Goal: Find specific page/section: Find specific page/section

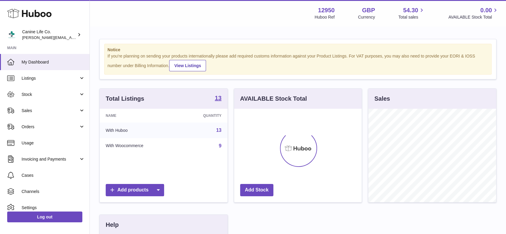
scroll to position [93, 128]
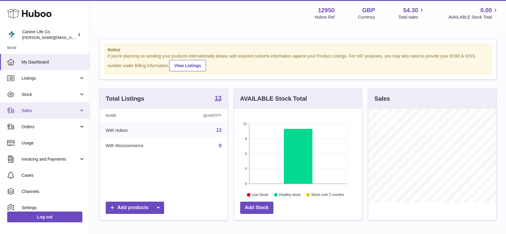
click at [44, 110] on span "Sales" at bounding box center [50, 111] width 57 height 6
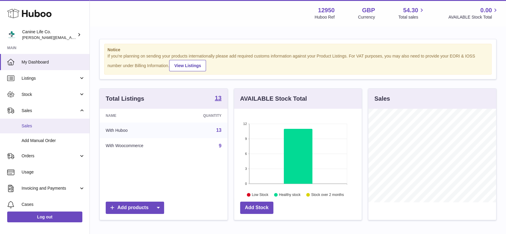
click at [42, 127] on span "Sales" at bounding box center [54, 126] width 64 height 6
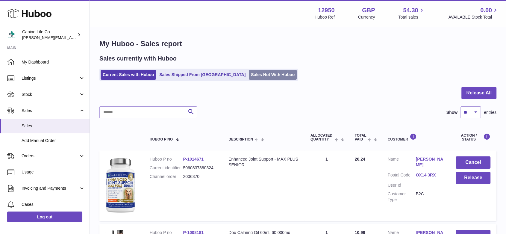
click at [249, 76] on link "Sales Not With Huboo" at bounding box center [273, 75] width 48 height 10
